Goal: Information Seeking & Learning: Learn about a topic

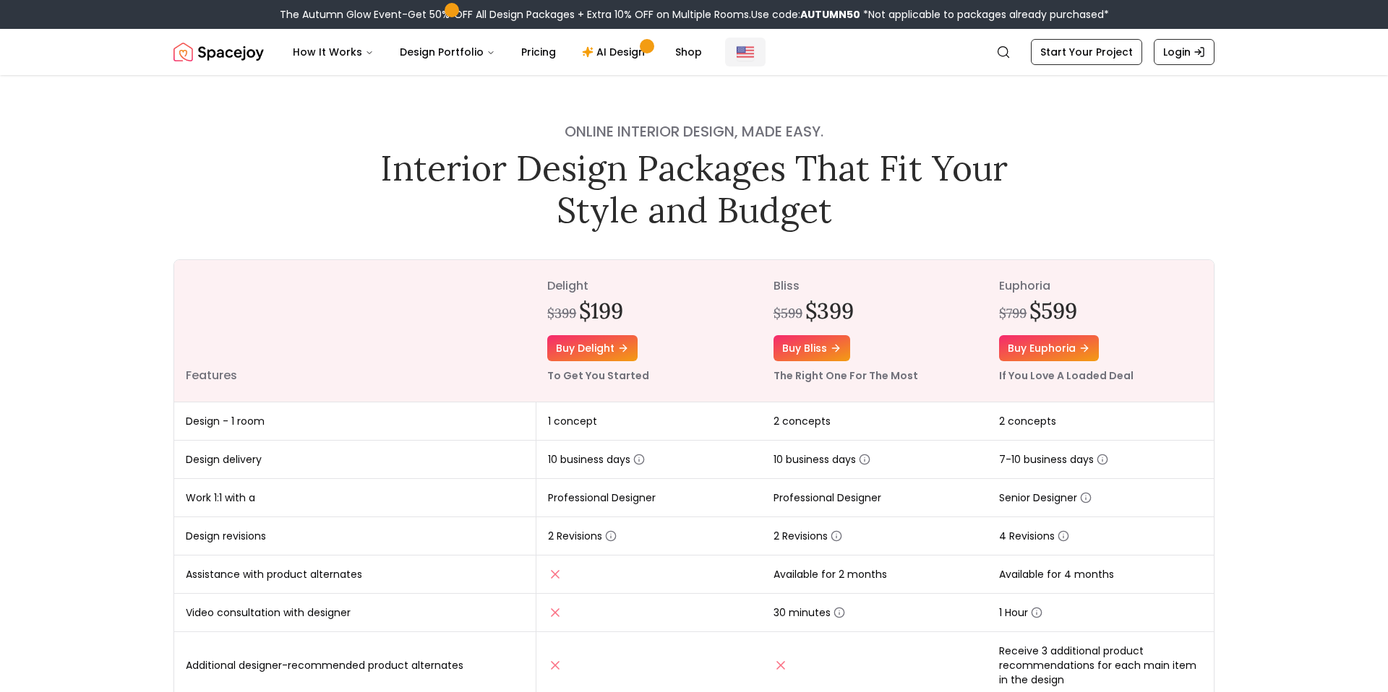
click at [746, 51] on button "Global" at bounding box center [745, 52] width 40 height 29
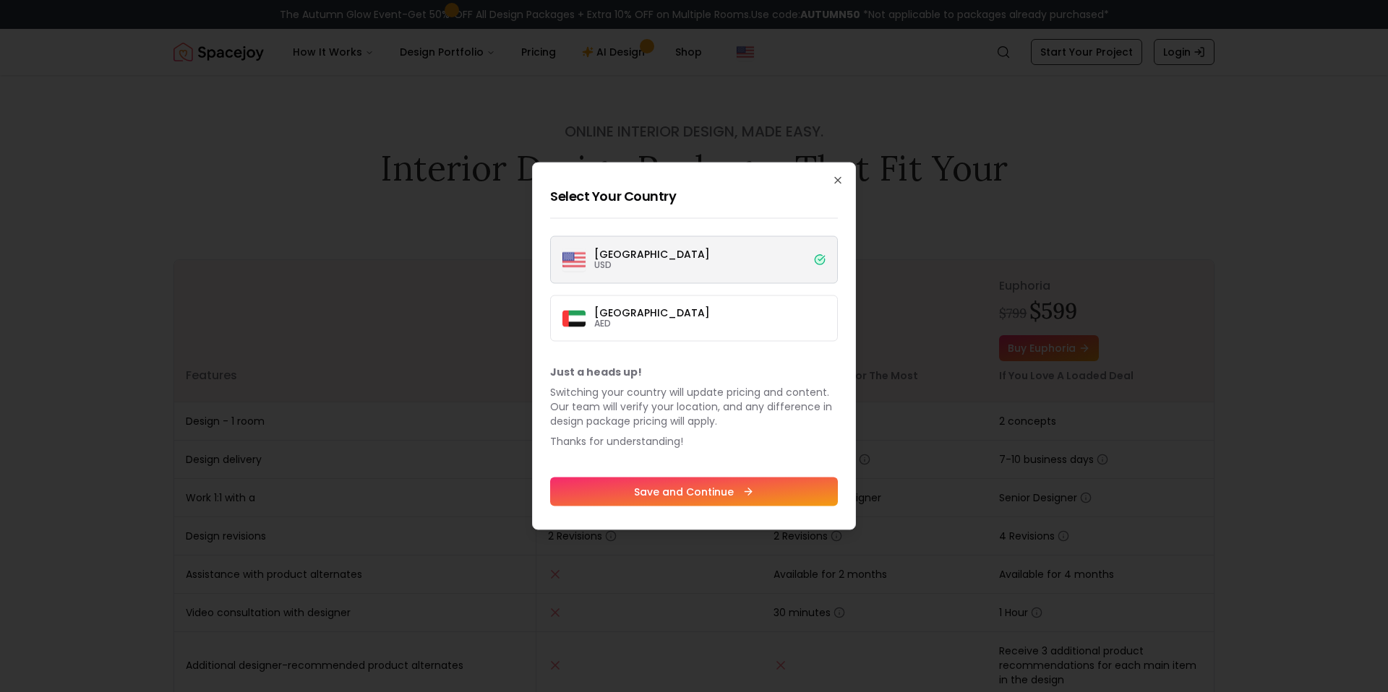
click at [668, 263] on label "[GEOGRAPHIC_DATA] USD" at bounding box center [694, 260] width 288 height 48
click at [0, 0] on button "[GEOGRAPHIC_DATA] USD" at bounding box center [0, 0] width 0 height 0
click at [573, 269] on img at bounding box center [573, 260] width 23 height 23
click at [0, 0] on button "[GEOGRAPHIC_DATA] USD" at bounding box center [0, 0] width 0 height 0
click at [436, 323] on div at bounding box center [694, 346] width 1388 height 692
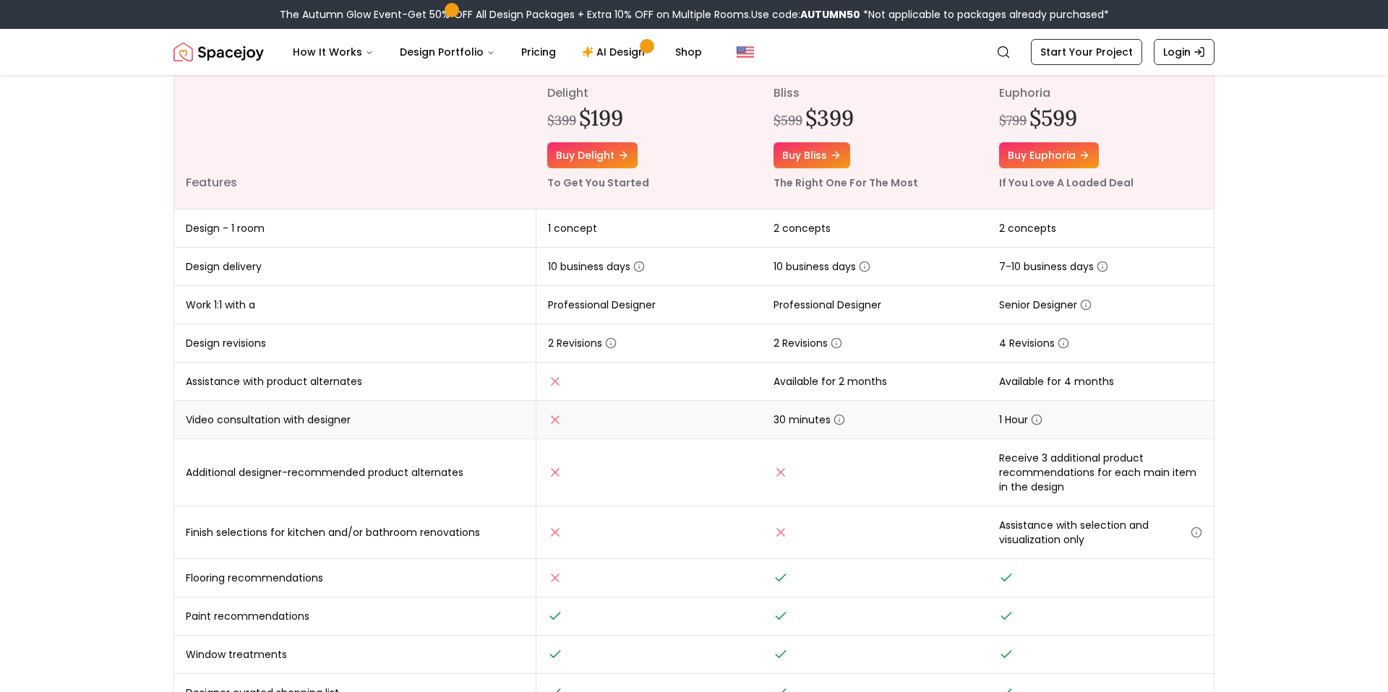
scroll to position [195, 0]
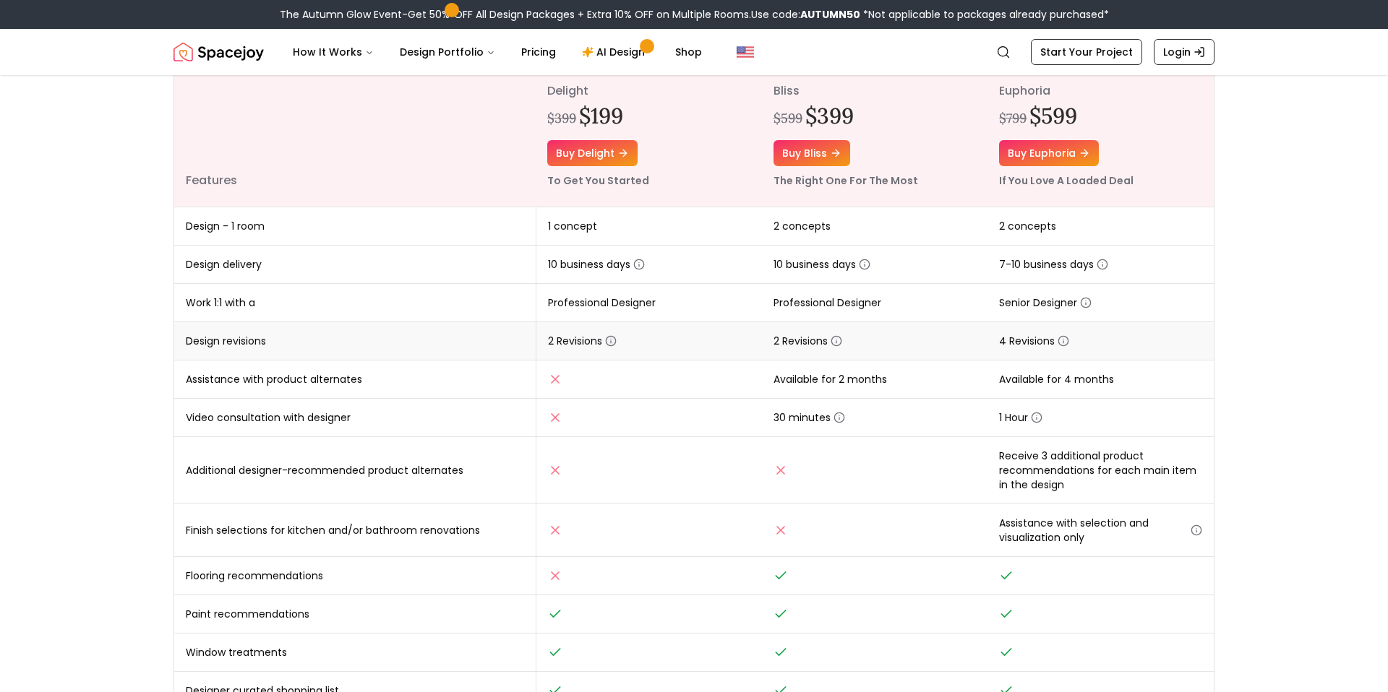
click at [611, 338] on icon "button" at bounding box center [611, 341] width 12 height 12
click at [290, 361] on td "Assistance with product alternates" at bounding box center [354, 380] width 361 height 38
click at [1086, 300] on icon "button" at bounding box center [1086, 303] width 12 height 12
click at [908, 335] on td "2 Revisions" at bounding box center [875, 341] width 226 height 38
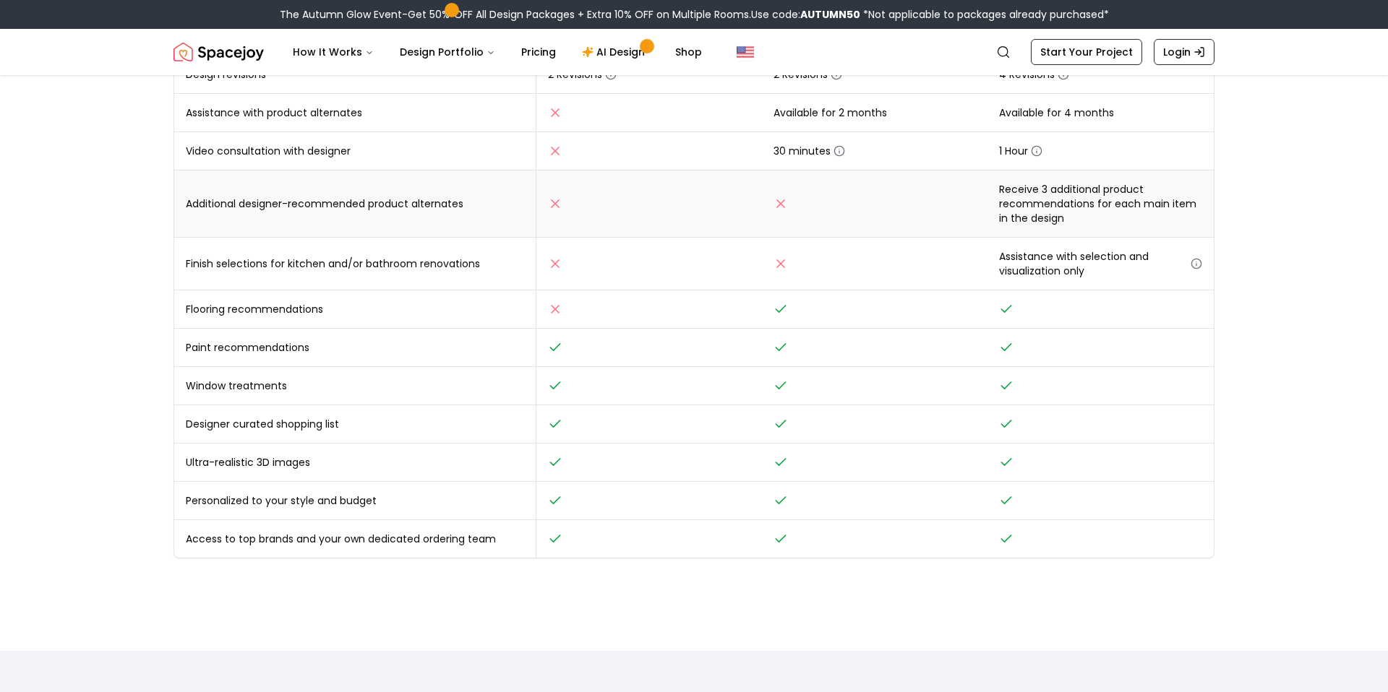
scroll to position [465, 0]
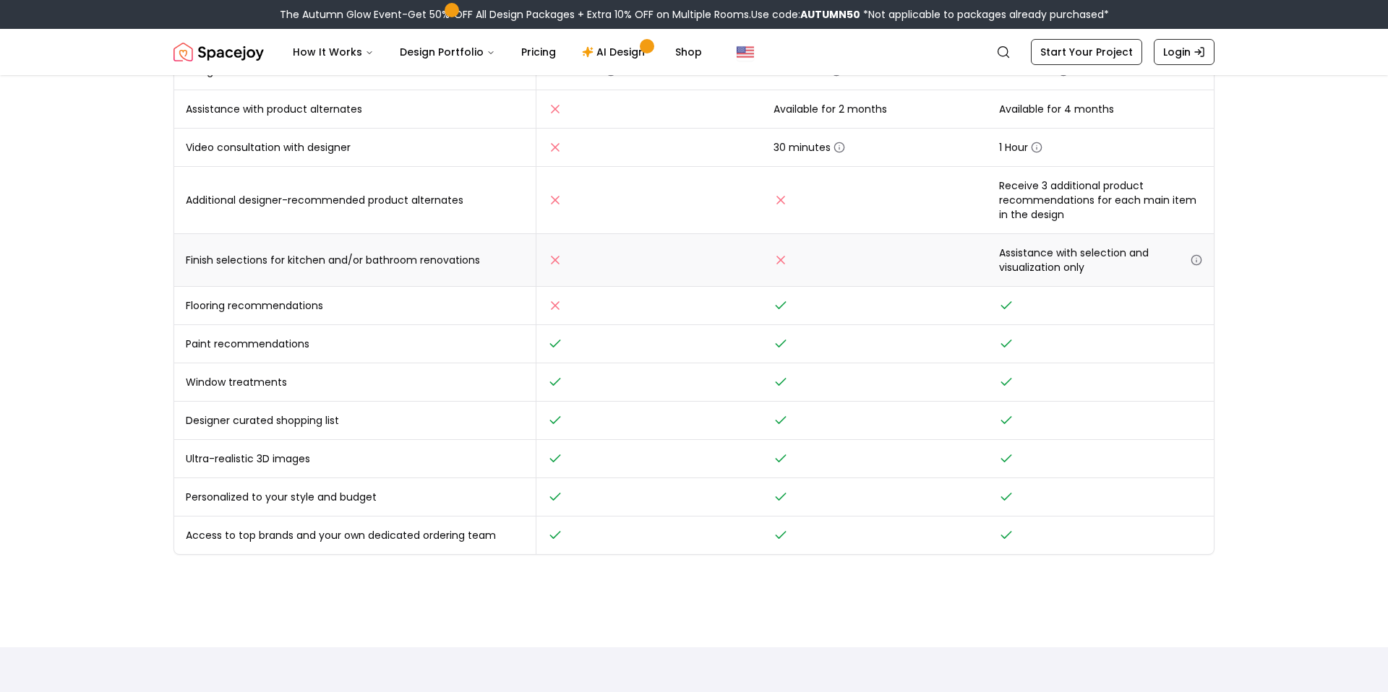
click at [1193, 265] on circle "button" at bounding box center [1195, 260] width 9 height 9
click at [897, 261] on td at bounding box center [875, 260] width 226 height 53
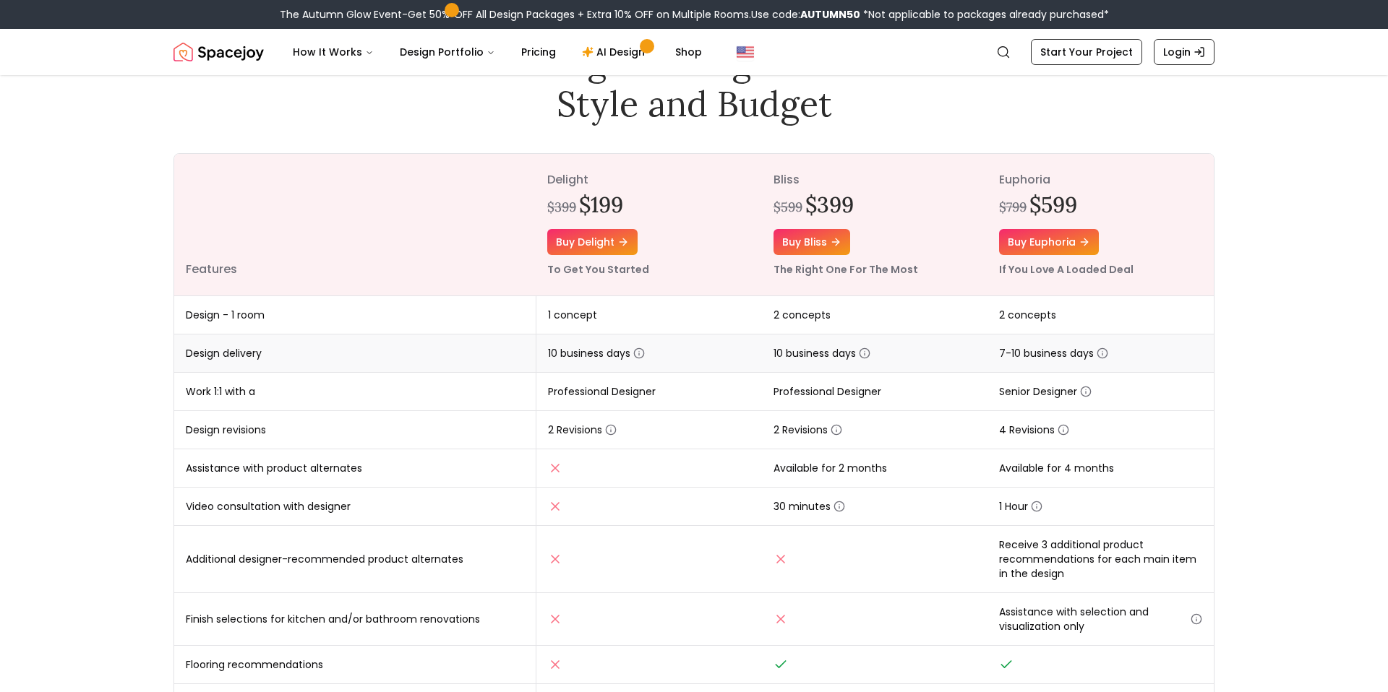
scroll to position [0, 0]
